Goal: Task Accomplishment & Management: Use online tool/utility

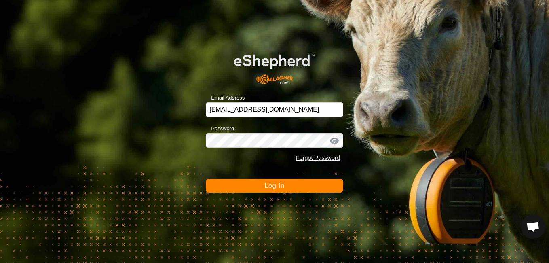
click at [270, 184] on span "Log In" at bounding box center [274, 185] width 20 height 7
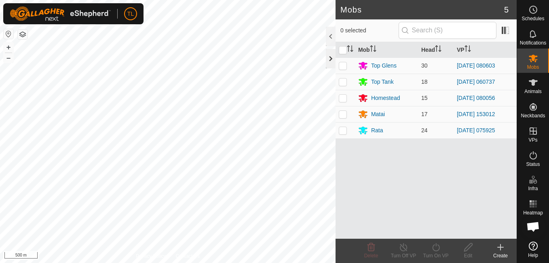
click at [328, 56] on div at bounding box center [331, 58] width 10 height 19
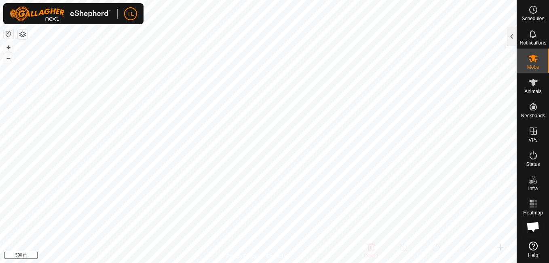
click at [3, 46] on div "+ –" at bounding box center [8, 52] width 11 height 21
click at [7, 46] on button "+" at bounding box center [9, 47] width 10 height 10
click at [9, 46] on button "+" at bounding box center [9, 47] width 10 height 10
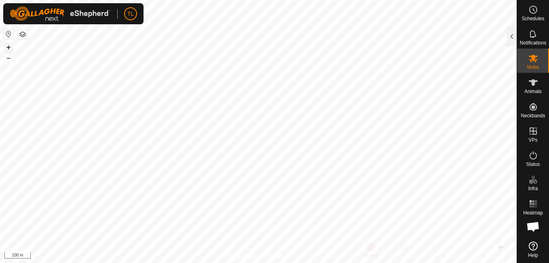
click at [9, 46] on button "+" at bounding box center [9, 47] width 10 height 10
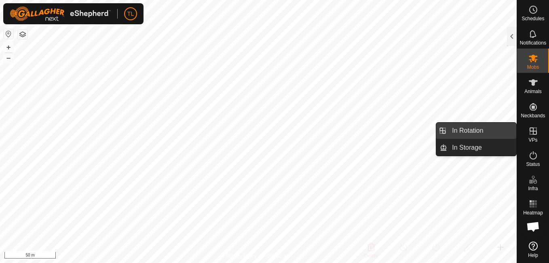
click at [478, 130] on link "In Rotation" at bounding box center [481, 130] width 69 height 16
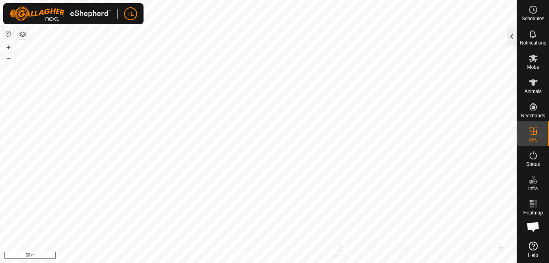
click at [513, 36] on div at bounding box center [512, 36] width 10 height 19
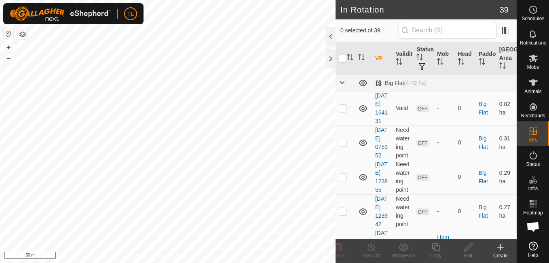
click at [499, 244] on icon at bounding box center [501, 247] width 10 height 10
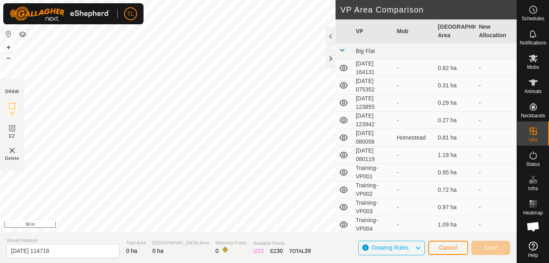
click at [99, 23] on div "TL" at bounding box center [73, 13] width 140 height 21
click at [11, 57] on button "–" at bounding box center [9, 58] width 10 height 10
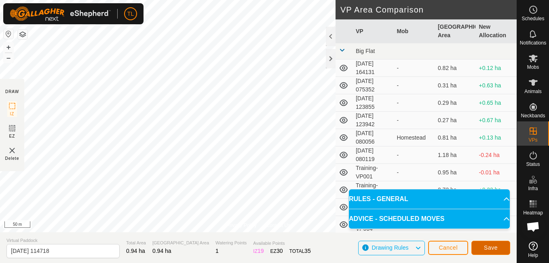
click at [482, 248] on button "Save" at bounding box center [490, 248] width 39 height 14
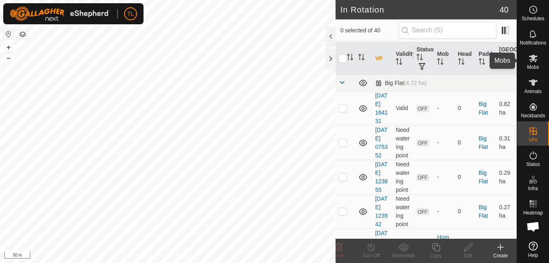
click at [532, 53] on icon at bounding box center [533, 58] width 10 height 10
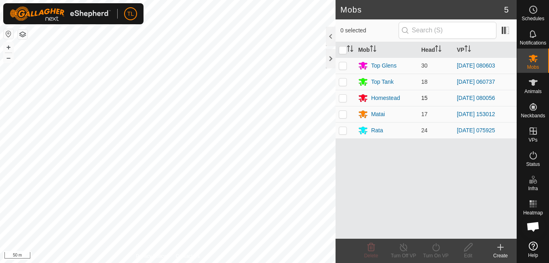
click at [345, 97] on p-checkbox at bounding box center [343, 98] width 8 height 6
checkbox input "true"
click at [434, 249] on icon at bounding box center [436, 247] width 10 height 10
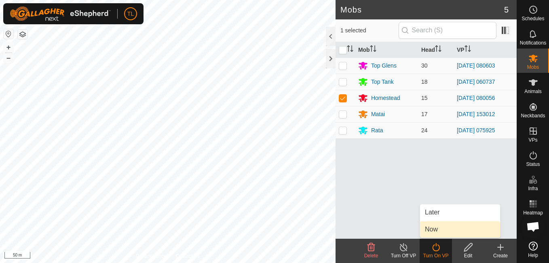
click at [439, 229] on link "Now" at bounding box center [460, 229] width 80 height 16
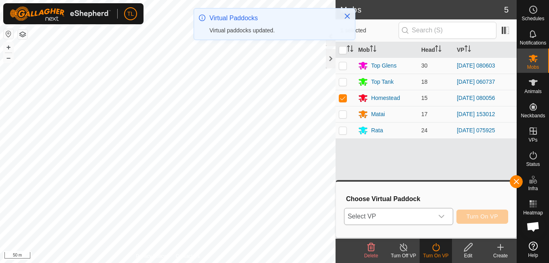
click at [442, 214] on icon "dropdown trigger" at bounding box center [441, 216] width 6 height 6
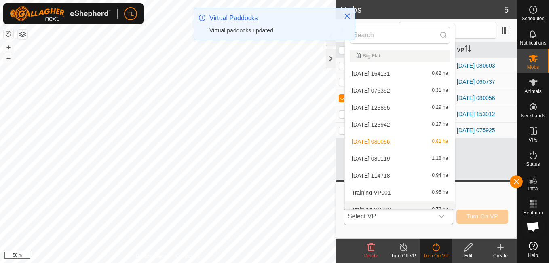
scroll to position [9, 0]
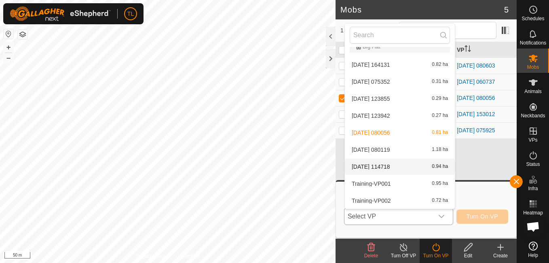
click at [390, 162] on li "[DATE] 114718 0.94 ha" at bounding box center [400, 166] width 110 height 16
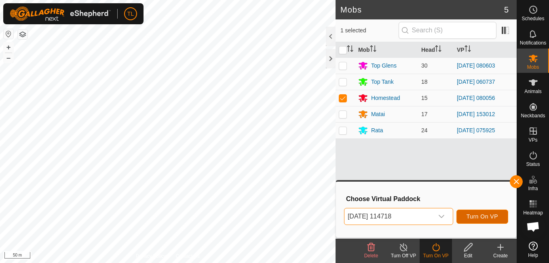
click at [492, 220] on button "Turn On VP" at bounding box center [482, 216] width 52 height 14
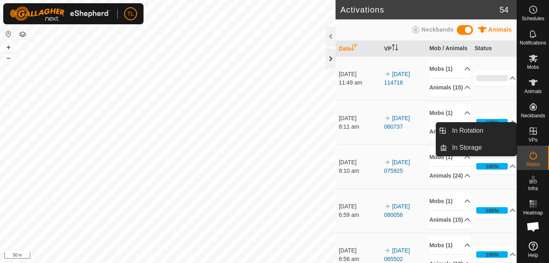
click at [327, 59] on div at bounding box center [331, 58] width 10 height 19
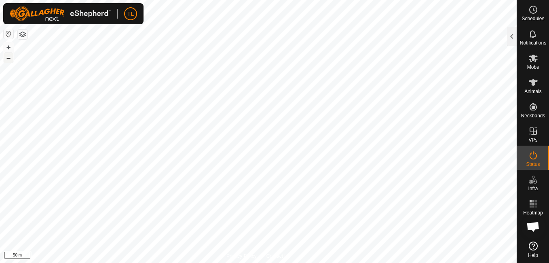
click at [7, 60] on button "–" at bounding box center [9, 58] width 10 height 10
click at [8, 60] on button "–" at bounding box center [9, 58] width 10 height 10
click at [8, 47] on button "+" at bounding box center [9, 47] width 10 height 10
click at [534, 58] on icon at bounding box center [533, 59] width 9 height 8
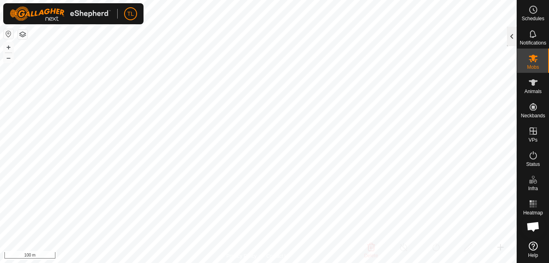
click at [510, 30] on div at bounding box center [512, 36] width 10 height 19
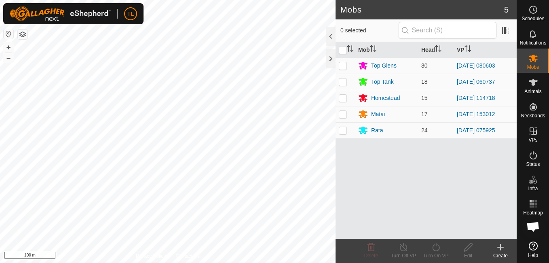
click at [344, 61] on td at bounding box center [345, 65] width 19 height 16
checkbox input "true"
click at [432, 249] on icon at bounding box center [436, 247] width 10 height 10
click at [435, 244] on icon at bounding box center [436, 247] width 10 height 10
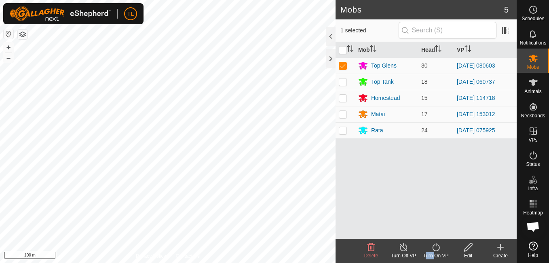
drag, startPoint x: 432, startPoint y: 249, endPoint x: 435, endPoint y: 244, distance: 5.8
click at [435, 244] on icon at bounding box center [436, 247] width 10 height 10
click at [436, 243] on icon at bounding box center [435, 247] width 7 height 8
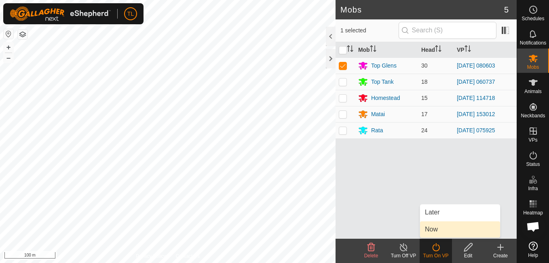
click at [431, 227] on span "Now" at bounding box center [431, 229] width 13 height 10
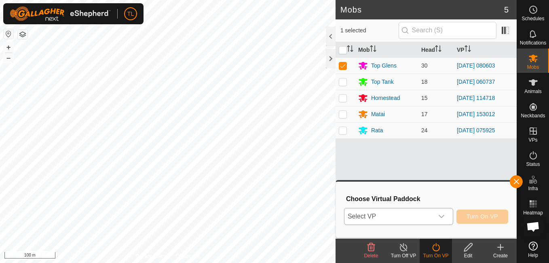
click at [439, 218] on div "dropdown trigger" at bounding box center [441, 216] width 16 height 16
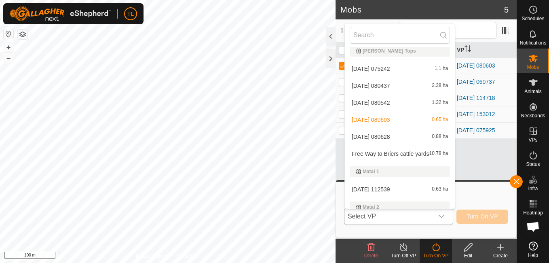
scroll to position [256, 0]
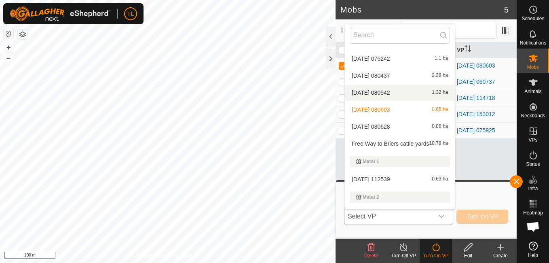
click at [390, 90] on li "[DATE] 080542 1.32 ha" at bounding box center [400, 92] width 110 height 16
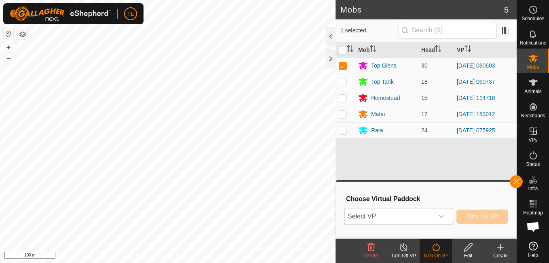
click at [390, 114] on span "[DATE] 080542" at bounding box center [371, 116] width 38 height 4
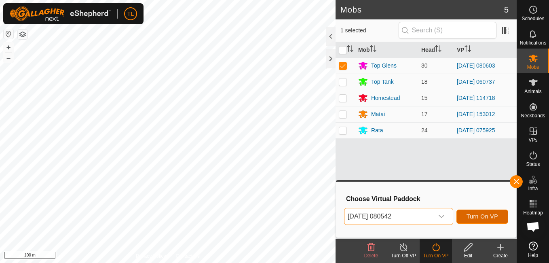
click at [473, 217] on span "Turn On VP" at bounding box center [482, 216] width 32 height 6
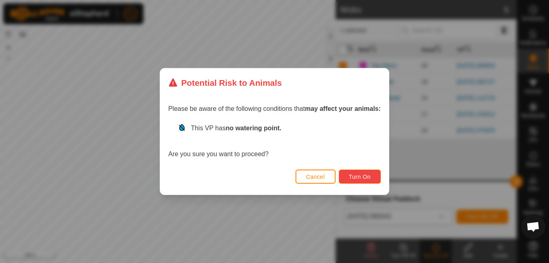
click at [346, 173] on button "Turn On" at bounding box center [360, 176] width 42 height 14
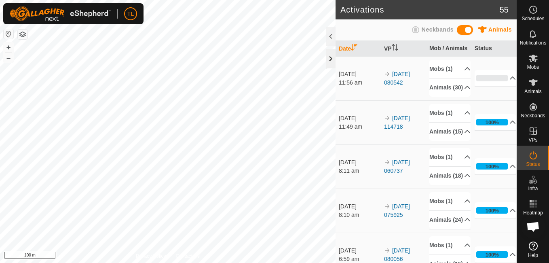
click at [328, 62] on div at bounding box center [331, 58] width 10 height 19
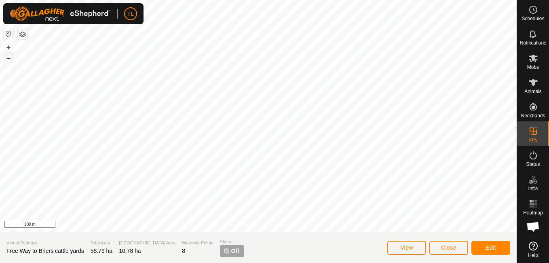
click at [4, 60] on button "–" at bounding box center [9, 58] width 10 height 10
click at [5, 46] on button "+" at bounding box center [9, 47] width 10 height 10
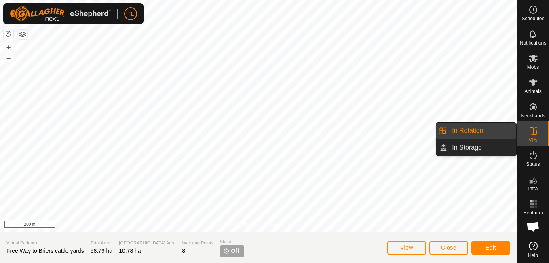
drag, startPoint x: 511, startPoint y: 134, endPoint x: 486, endPoint y: 124, distance: 27.3
click at [486, 124] on link "In Rotation" at bounding box center [481, 130] width 69 height 16
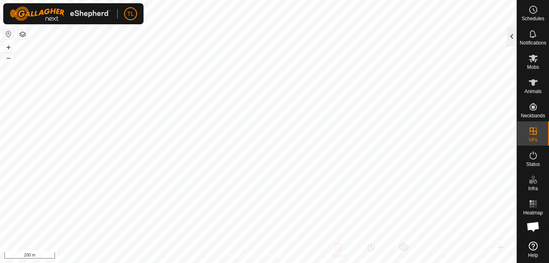
click at [509, 32] on div at bounding box center [512, 36] width 10 height 19
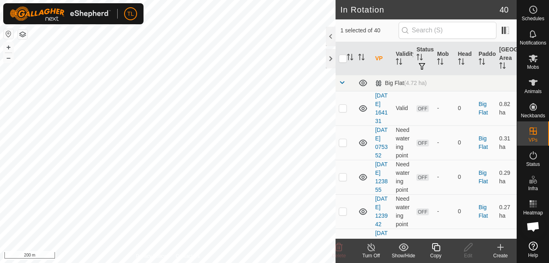
click at [500, 248] on icon at bounding box center [500, 247] width 0 height 6
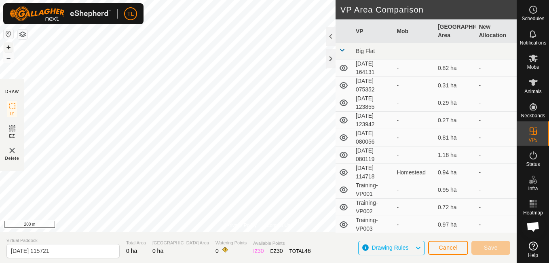
click at [7, 45] on button "+" at bounding box center [9, 47] width 10 height 10
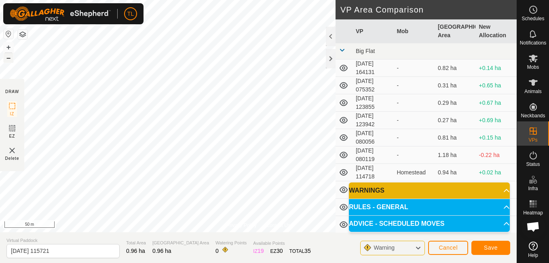
click at [5, 60] on button "–" at bounding box center [9, 58] width 10 height 10
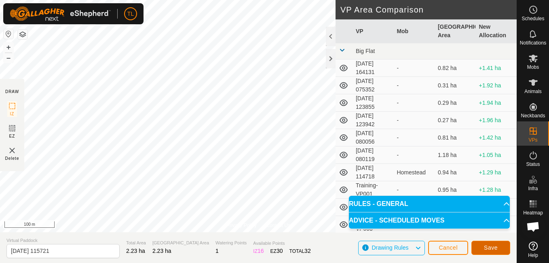
click at [483, 244] on button "Save" at bounding box center [490, 248] width 39 height 14
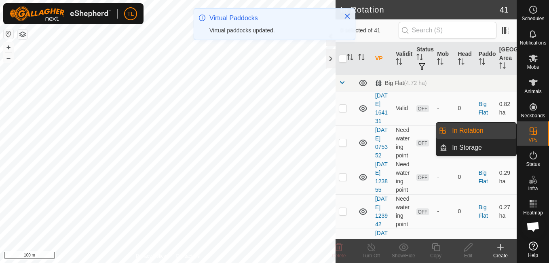
click at [505, 131] on link "In Rotation" at bounding box center [481, 130] width 69 height 16
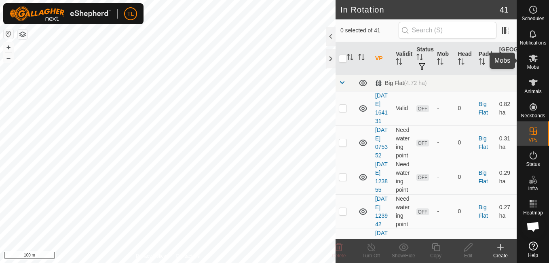
click at [538, 54] on icon at bounding box center [533, 58] width 10 height 10
click at [538, 55] on icon at bounding box center [533, 58] width 10 height 10
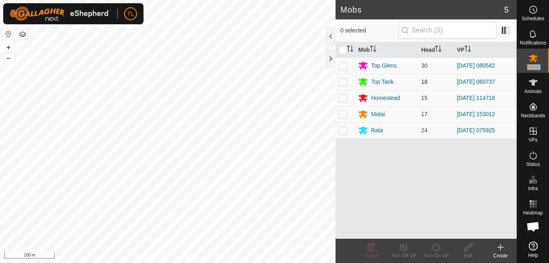
click at [345, 84] on p-checkbox at bounding box center [343, 81] width 8 height 6
checkbox input "true"
click at [433, 247] on icon at bounding box center [435, 247] width 7 height 8
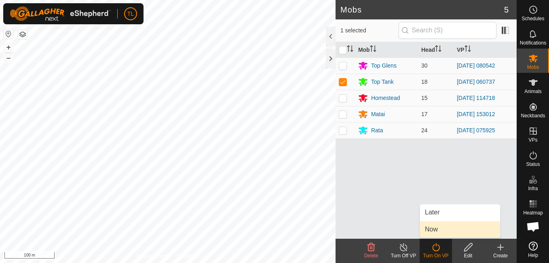
click at [439, 233] on link "Now" at bounding box center [460, 229] width 80 height 16
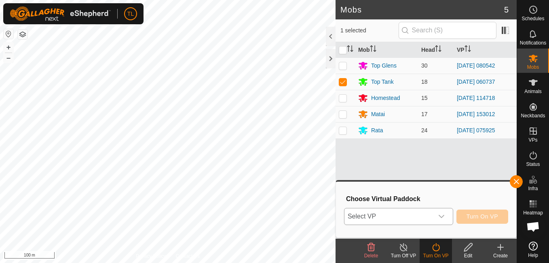
click at [412, 214] on span "Select VP" at bounding box center [388, 216] width 89 height 16
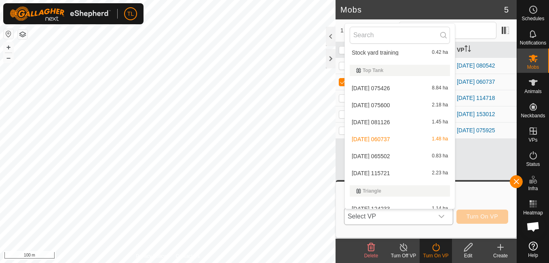
scroll to position [673, 0]
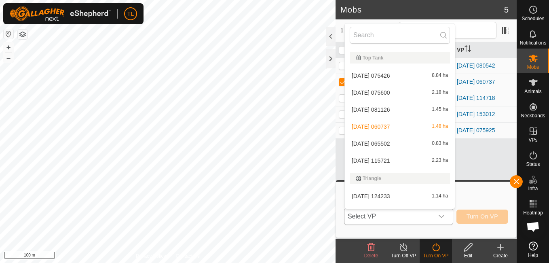
click at [386, 156] on li "[DATE] 115721 2.23 ha" at bounding box center [400, 160] width 110 height 16
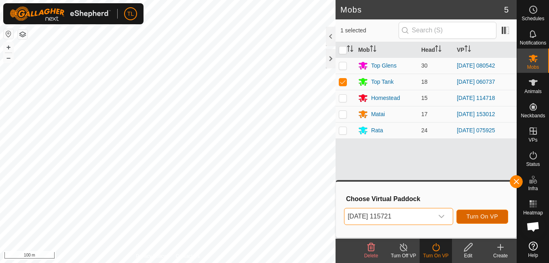
click at [494, 220] on button "Turn On VP" at bounding box center [482, 216] width 52 height 14
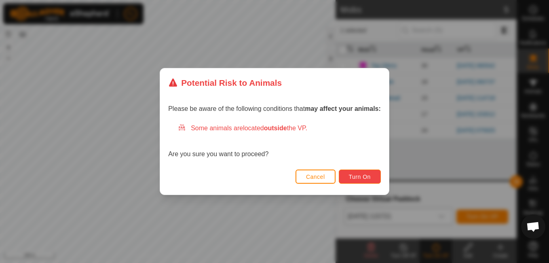
click at [345, 176] on button "Turn On" at bounding box center [360, 176] width 42 height 14
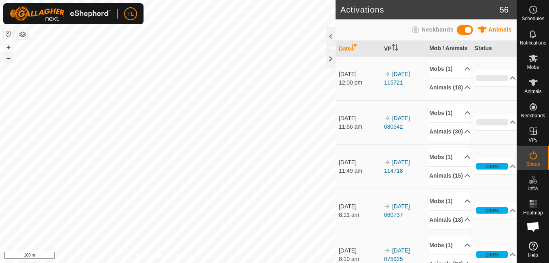
click at [8, 56] on button "–" at bounding box center [9, 58] width 10 height 10
click at [330, 58] on div at bounding box center [331, 58] width 10 height 19
